Goal: Information Seeking & Learning: Learn about a topic

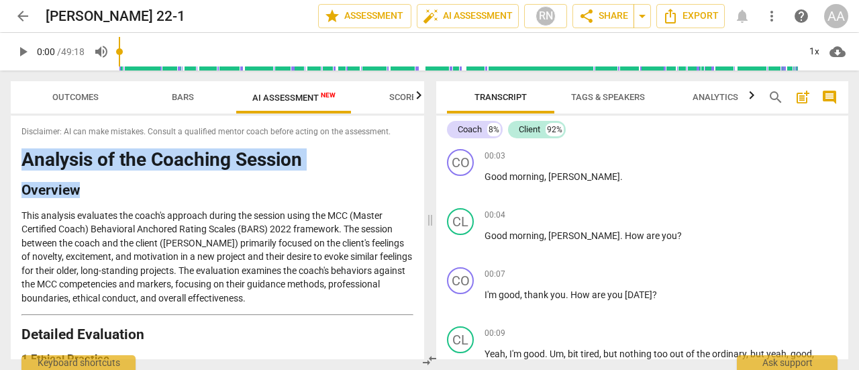
drag, startPoint x: 424, startPoint y: 129, endPoint x: 422, endPoint y: 177, distance: 47.7
click at [422, 177] on div "Outcomes Bars AI Assessment New Scores Disclaimer: AI can make mistakes. Consul…" at bounding box center [215, 219] width 430 height 299
click at [23, 9] on span "arrow_back" at bounding box center [23, 16] width 16 height 16
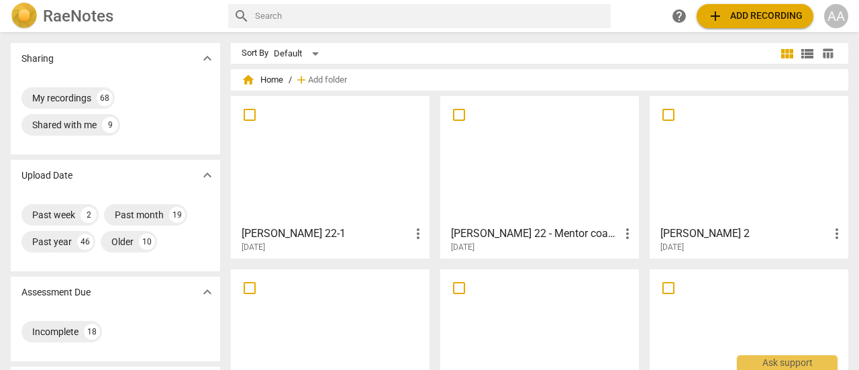
click at [548, 213] on div at bounding box center [539, 160] width 189 height 119
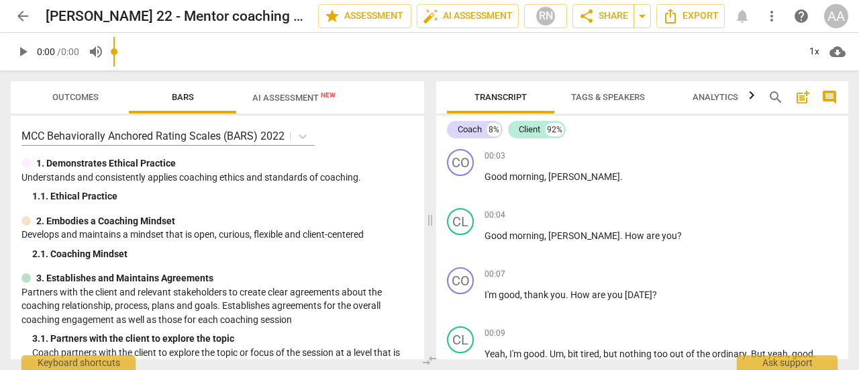
click at [297, 62] on input "range" at bounding box center [455, 51] width 685 height 43
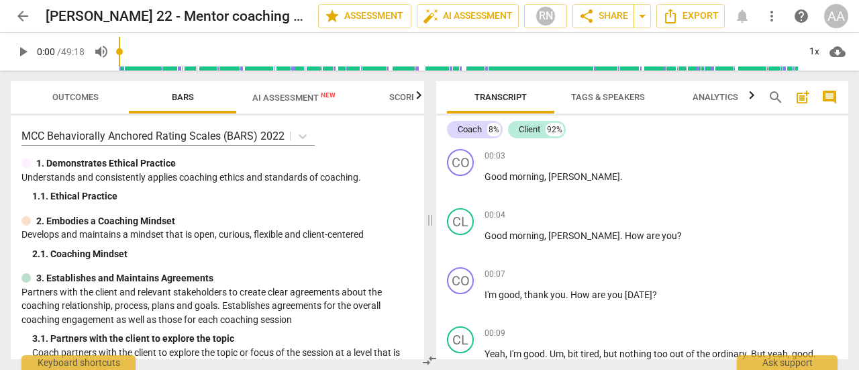
click at [293, 96] on span "AI Assessment New" at bounding box center [293, 98] width 83 height 10
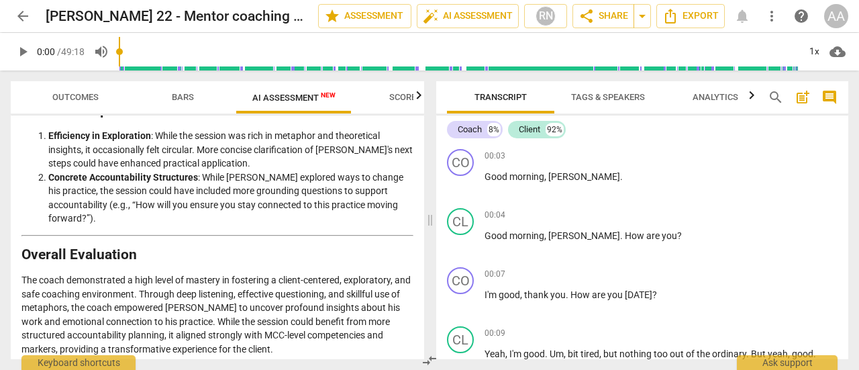
scroll to position [2738, 0]
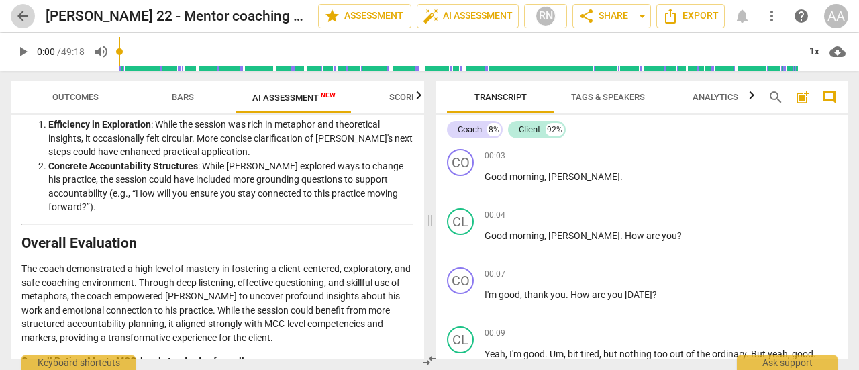
click at [30, 19] on span "arrow_back" at bounding box center [23, 16] width 16 height 16
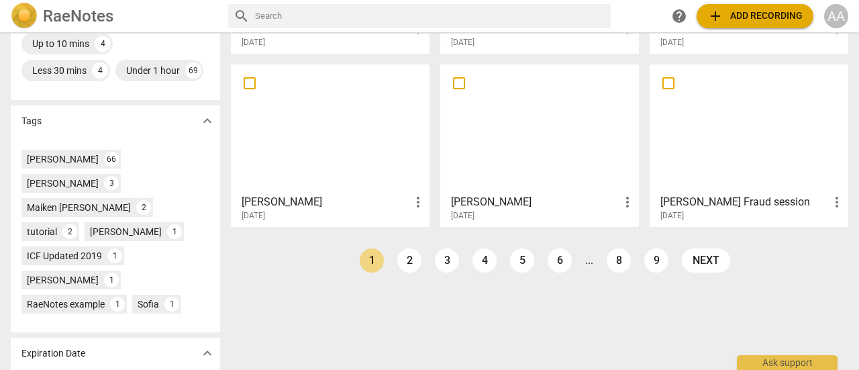
scroll to position [380, 0]
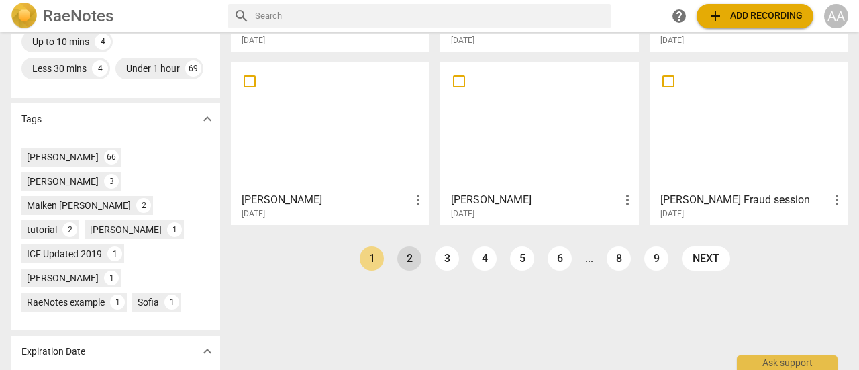
click at [407, 256] on link "2" at bounding box center [409, 258] width 24 height 24
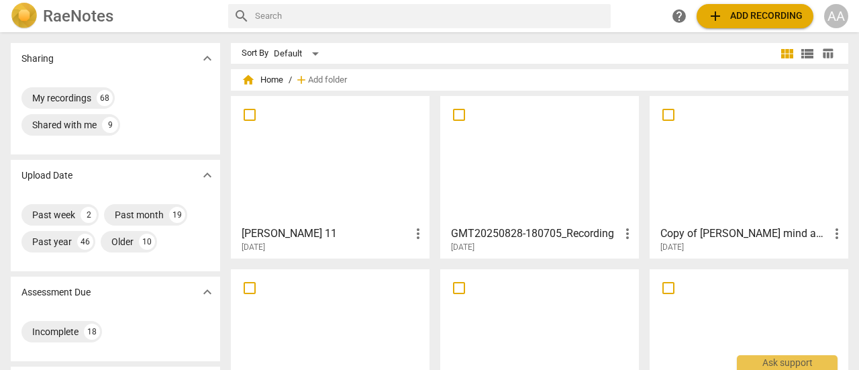
click at [558, 189] on div at bounding box center [539, 160] width 189 height 119
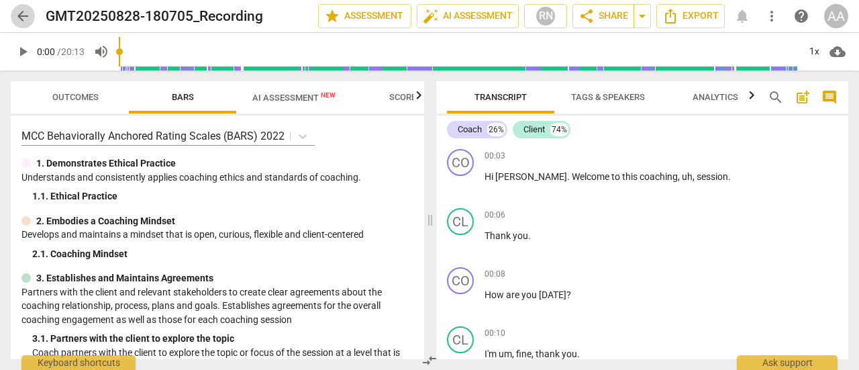
click at [19, 14] on span "arrow_back" at bounding box center [23, 16] width 16 height 16
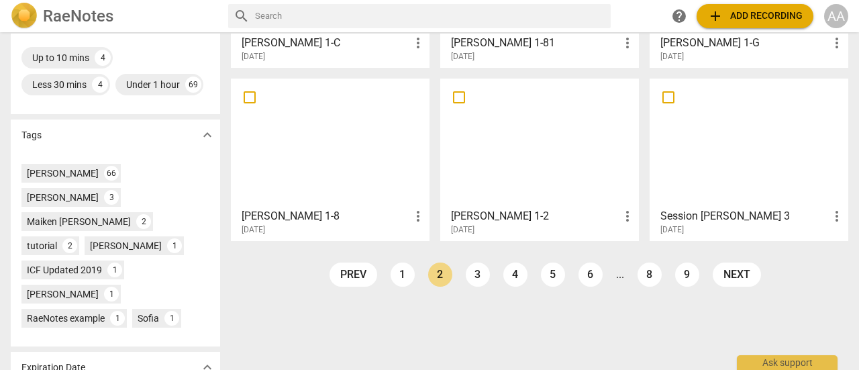
scroll to position [364, 0]
click at [478, 273] on link "3" at bounding box center [478, 274] width 24 height 24
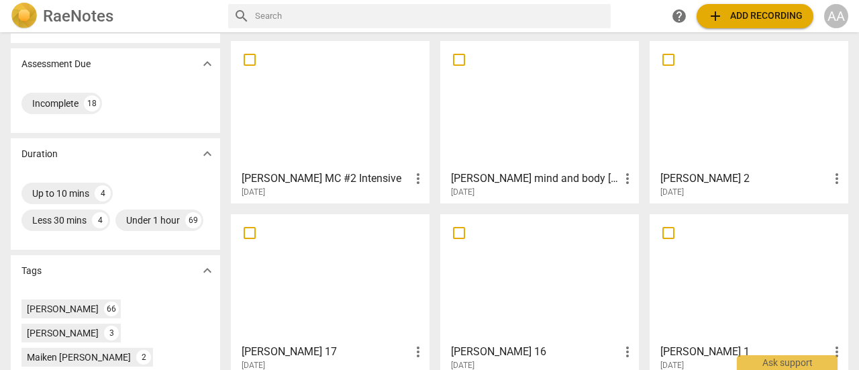
scroll to position [230, 0]
click at [309, 298] on div at bounding box center [330, 276] width 189 height 119
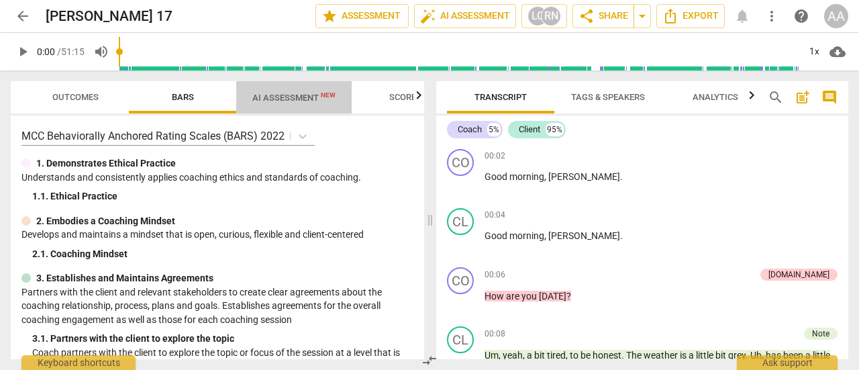
click at [303, 101] on span "AI Assessment New" at bounding box center [293, 98] width 83 height 10
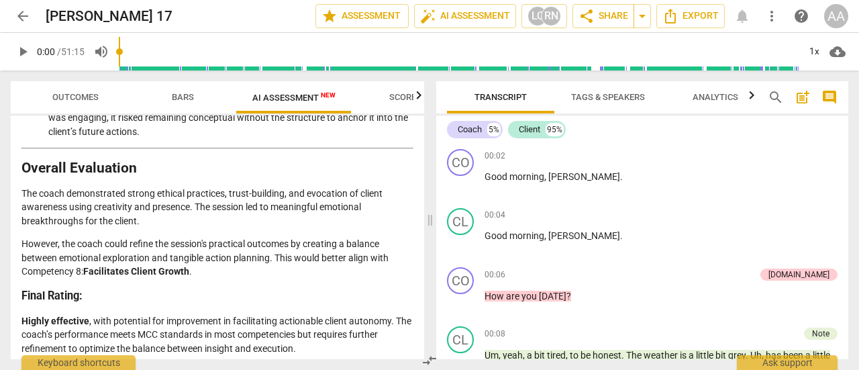
scroll to position [3037, 0]
